Goal: Communication & Community: Share content

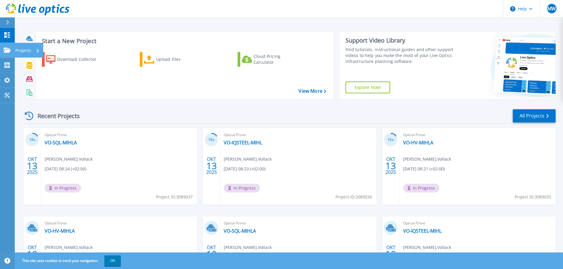
click at [33, 49] on div "Projects" at bounding box center [27, 50] width 24 height 15
click at [122, 82] on div "Download Collector Upload Files Cloud Pricing Calculator" at bounding box center [183, 71] width 293 height 49
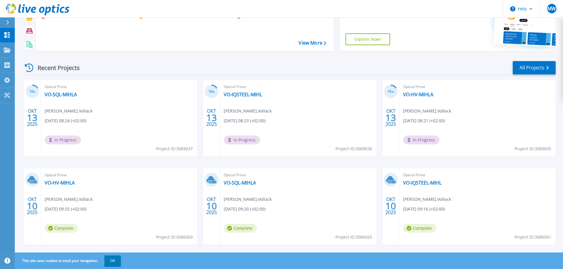
scroll to position [58, 0]
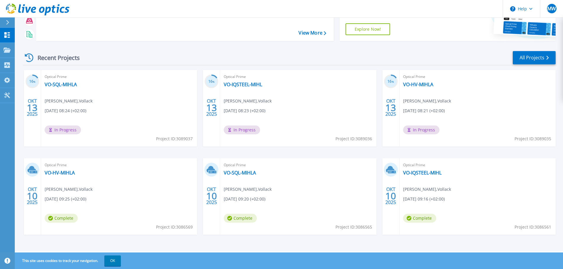
drag, startPoint x: 49, startPoint y: 58, endPoint x: 119, endPoint y: 53, distance: 69.6
click at [50, 58] on div "Recent Projects" at bounding box center [55, 58] width 65 height 14
click at [530, 61] on link "All Projects" at bounding box center [534, 57] width 43 height 13
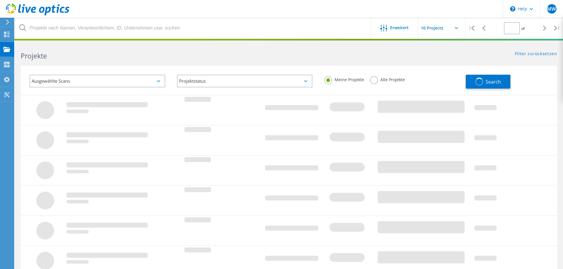
type input "1"
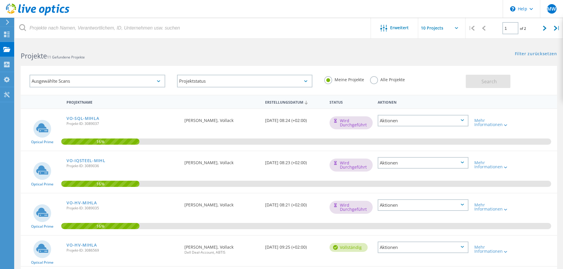
click at [458, 28] on input "text" at bounding box center [447, 28] width 59 height 21
click at [169, 58] on h2 "Projekte 11 Gefundene Projekte" at bounding box center [152, 56] width 262 height 10
click at [506, 123] on div at bounding box center [505, 125] width 4 height 4
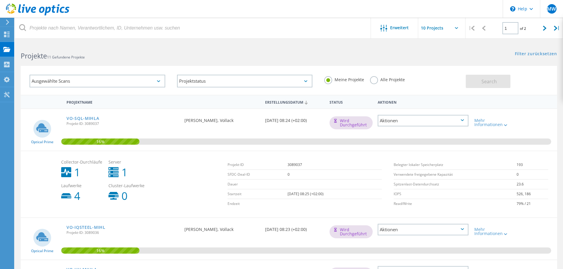
click at [465, 230] on div "Aktionen" at bounding box center [423, 230] width 91 height 12
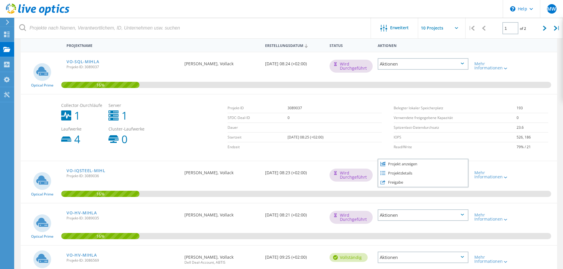
scroll to position [59, 0]
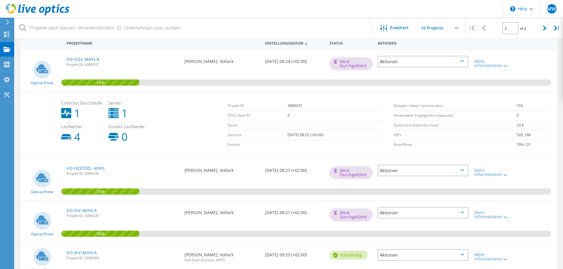
click at [463, 64] on div "Aktionen" at bounding box center [423, 62] width 91 height 12
click at [430, 69] on div "Freigabe" at bounding box center [423, 70] width 90 height 9
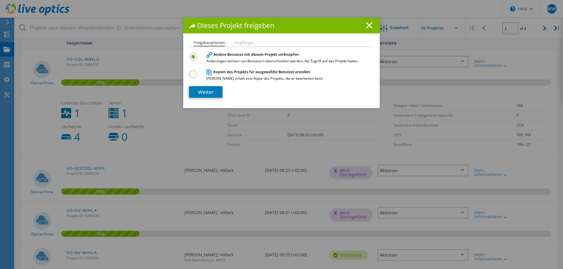
click at [194, 72] on label at bounding box center [194, 70] width 10 height 1
click at [0, 0] on input "radio" at bounding box center [0, 0] width 0 height 0
click at [204, 91] on link "Weiter" at bounding box center [205, 92] width 33 height 12
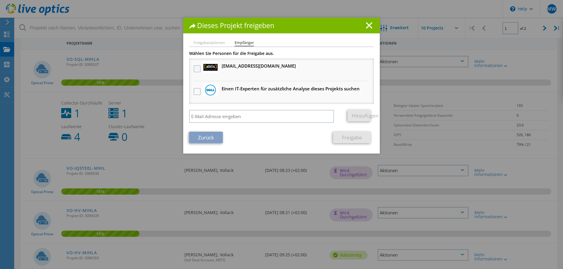
click at [196, 69] on label at bounding box center [198, 68] width 9 height 7
click at [0, 0] on input "checkbox" at bounding box center [0, 0] width 0 height 0
click at [347, 137] on link "Freigabe" at bounding box center [352, 138] width 38 height 12
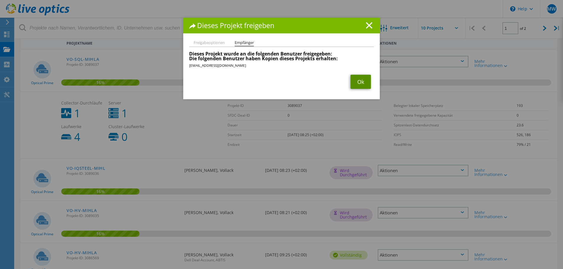
click at [360, 86] on link "Ok" at bounding box center [360, 82] width 20 height 14
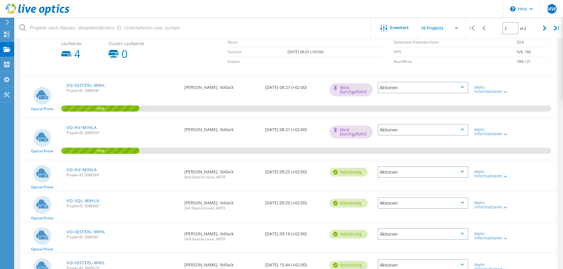
scroll to position [148, 0]
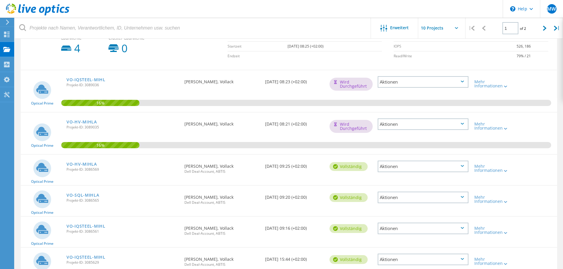
click at [464, 81] on div "Aktionen" at bounding box center [423, 82] width 91 height 12
click at [402, 93] on div "Freigabe" at bounding box center [423, 91] width 90 height 9
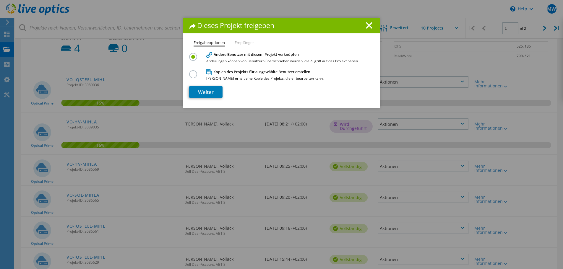
click at [228, 74] on h4 "Kopien des Projekts für ausgewählte Benutzer erstellen Jeder Benutzer erhält ei…" at bounding box center [280, 74] width 148 height 11
click at [194, 74] on div "Kopien des Projekts für ausgewählte Benutzer erstellen Jeder Benutzer erhält ei…" at bounding box center [281, 75] width 185 height 12
click at [194, 72] on label at bounding box center [194, 70] width 10 height 1
click at [0, 0] on input "radio" at bounding box center [0, 0] width 0 height 0
click at [204, 90] on link "Weiter" at bounding box center [205, 92] width 33 height 12
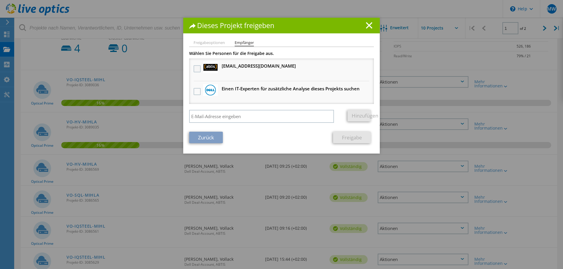
click at [194, 69] on label at bounding box center [198, 68] width 9 height 7
click at [0, 0] on input "checkbox" at bounding box center [0, 0] width 0 height 0
click at [350, 139] on link "Freigabe" at bounding box center [352, 138] width 38 height 12
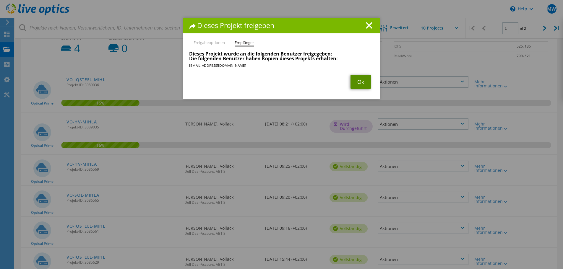
click at [361, 85] on link "Ok" at bounding box center [360, 82] width 20 height 14
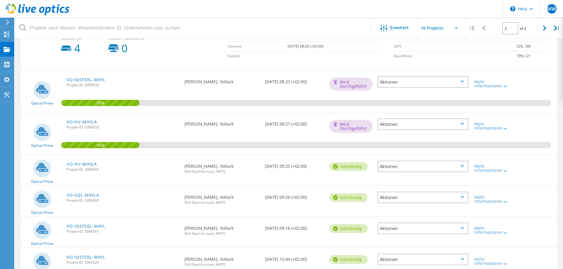
click at [436, 125] on div "Aktionen" at bounding box center [423, 124] width 91 height 12
click at [402, 135] on div "Freigabe" at bounding box center [423, 133] width 90 height 9
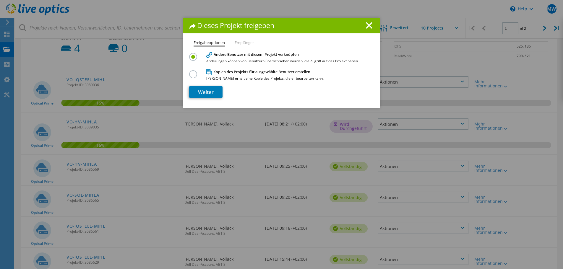
click at [190, 72] on label at bounding box center [194, 70] width 10 height 1
click at [0, 0] on input "radio" at bounding box center [0, 0] width 0 height 0
click at [200, 91] on link "Weiter" at bounding box center [205, 92] width 33 height 12
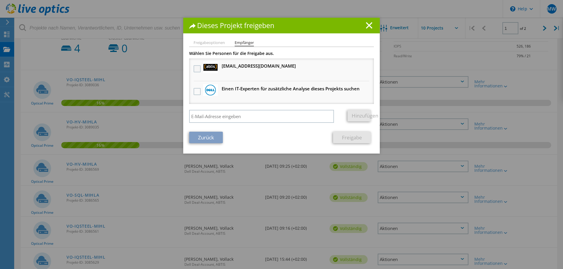
click at [196, 69] on label at bounding box center [198, 68] width 9 height 7
click at [0, 0] on input "checkbox" at bounding box center [0, 0] width 0 height 0
click at [347, 139] on link "Freigabe" at bounding box center [352, 138] width 38 height 12
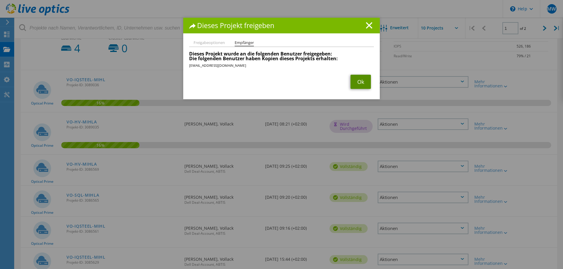
click at [356, 83] on link "Ok" at bounding box center [360, 82] width 20 height 14
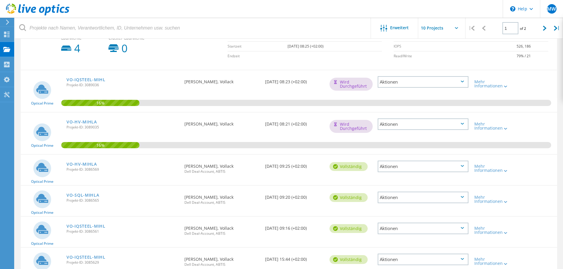
click at [33, 9] on icon at bounding box center [38, 10] width 64 height 12
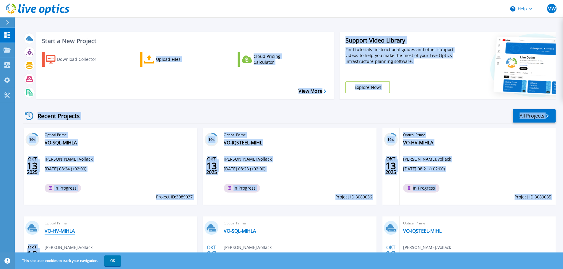
click at [51, 233] on div "Start a New Project Download Collector Upload Files Cloud Pricing Calculator Vi…" at bounding box center [289, 168] width 533 height 283
click at [152, 154] on div "Optical Prime VO-SQL-[PERSON_NAME] , Vollack [DATE] 08:24 (+02:00) In Progress …" at bounding box center [119, 166] width 156 height 77
